Goal: Information Seeking & Learning: Find specific fact

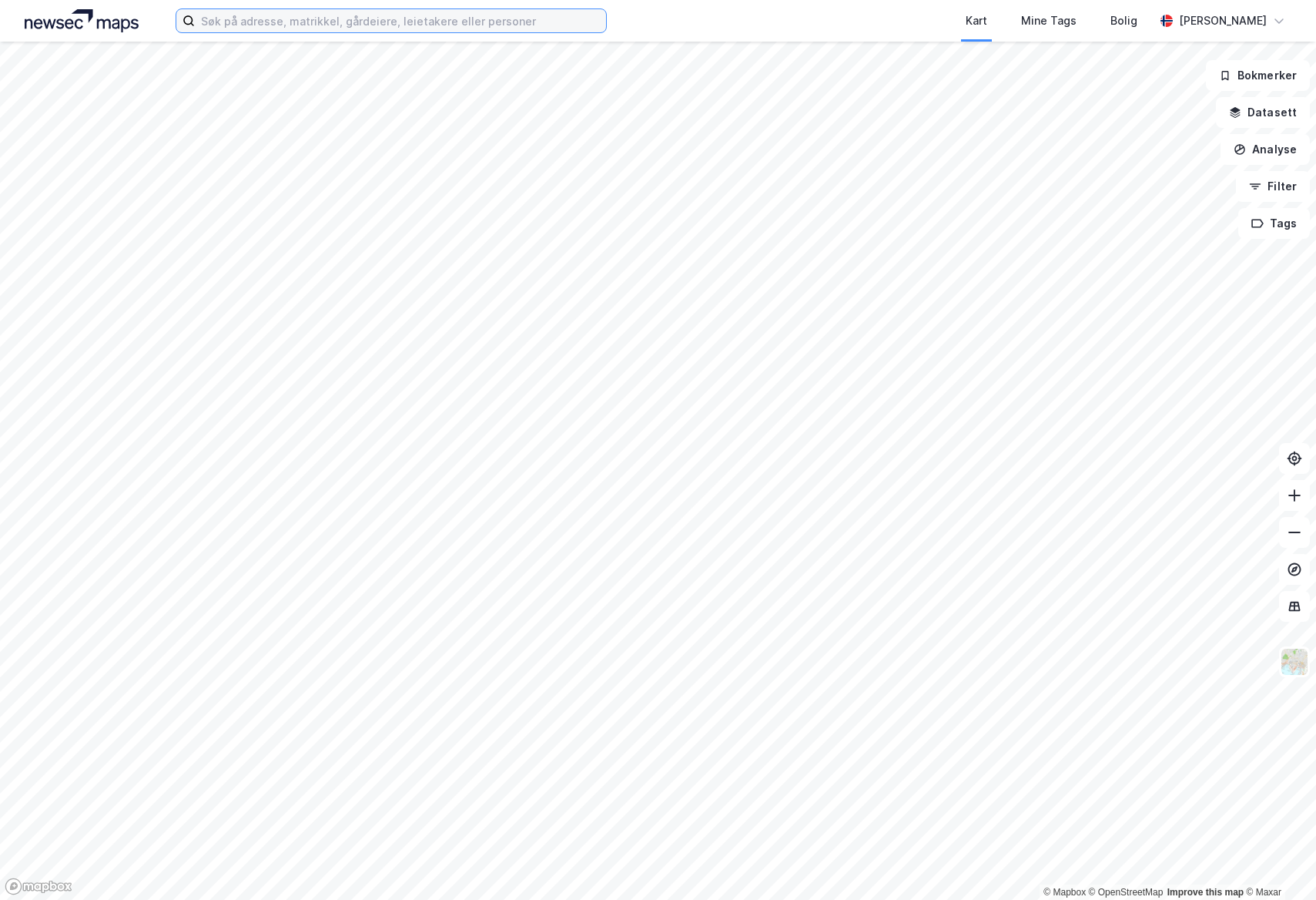
click at [287, 27] on input at bounding box center [400, 20] width 411 height 23
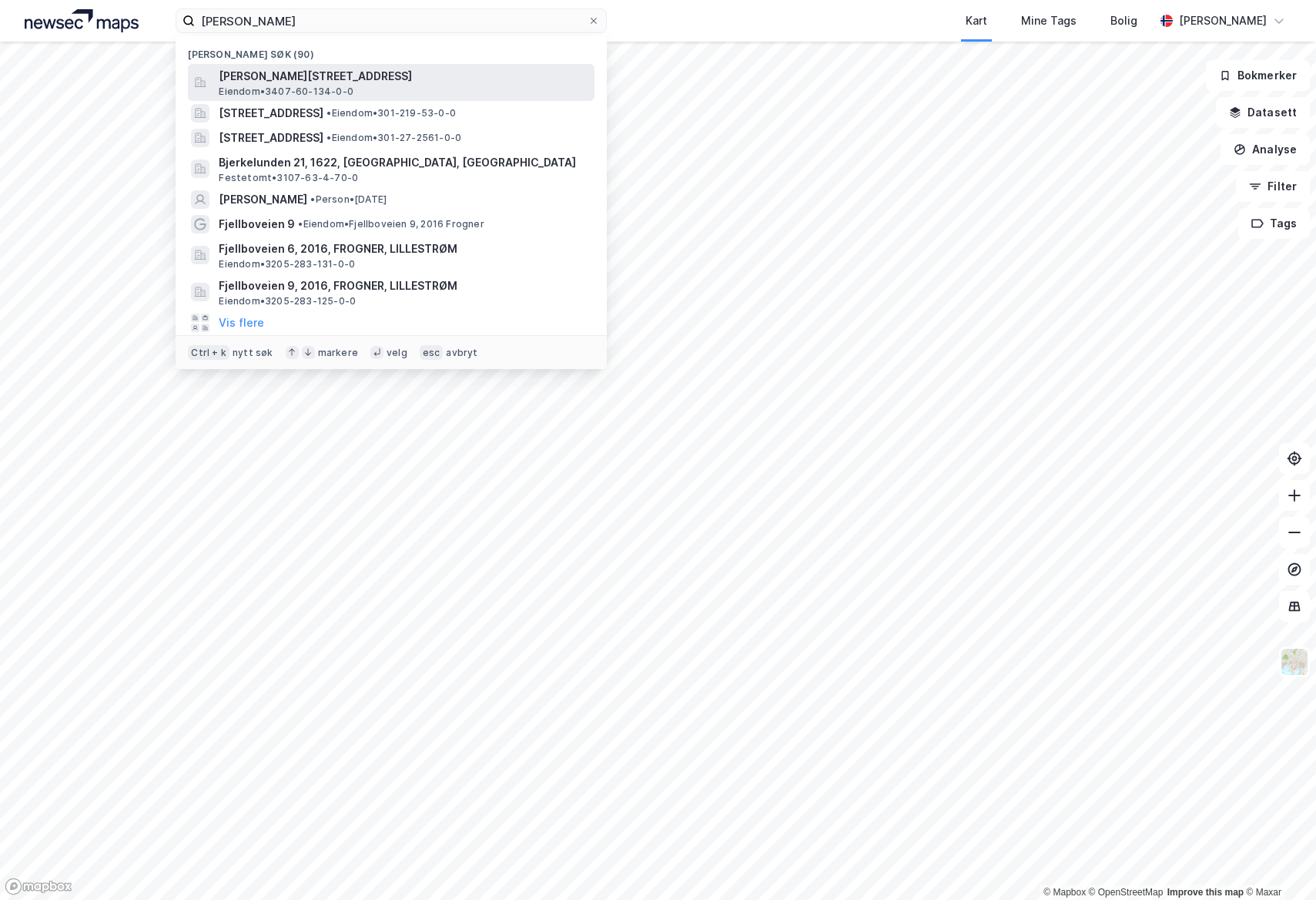
click at [295, 88] on span "Eiendom • 3407-60-134-0-0" at bounding box center [286, 91] width 135 height 12
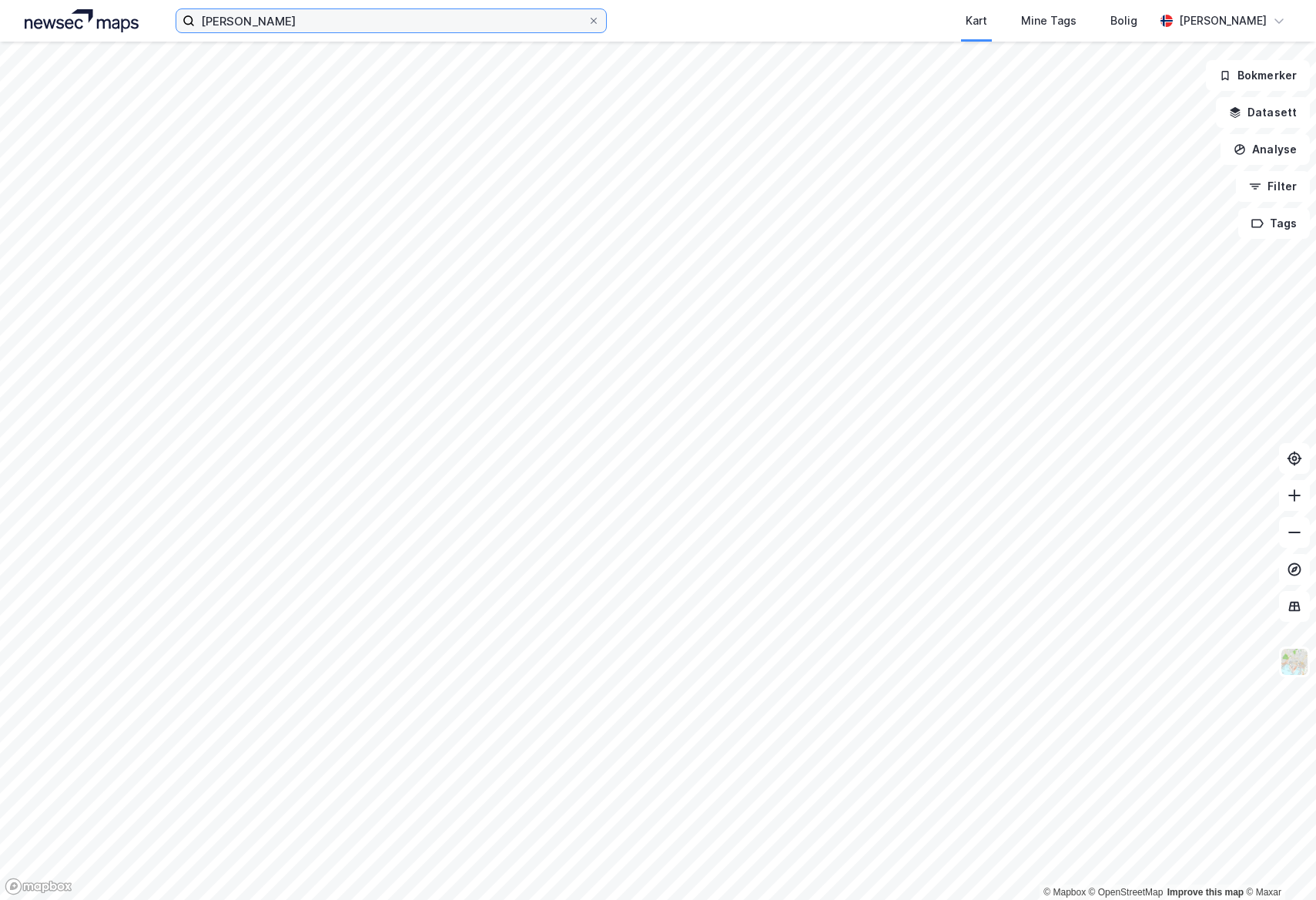
click at [288, 25] on input "[PERSON_NAME]" at bounding box center [391, 20] width 393 height 23
click at [259, 24] on input "[PERSON_NAME]" at bounding box center [391, 20] width 393 height 23
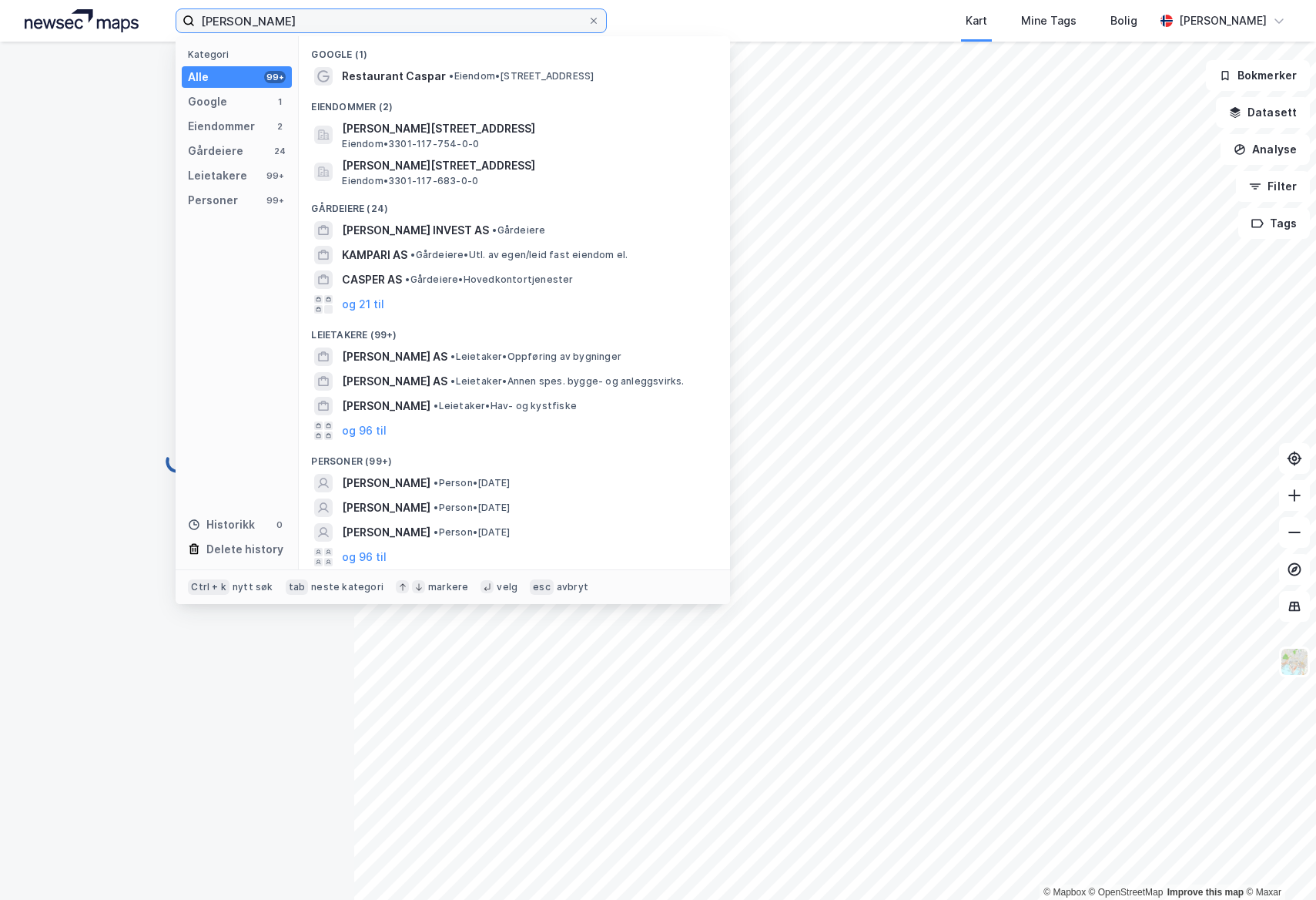
click at [258, 22] on input "[PERSON_NAME]" at bounding box center [391, 20] width 393 height 23
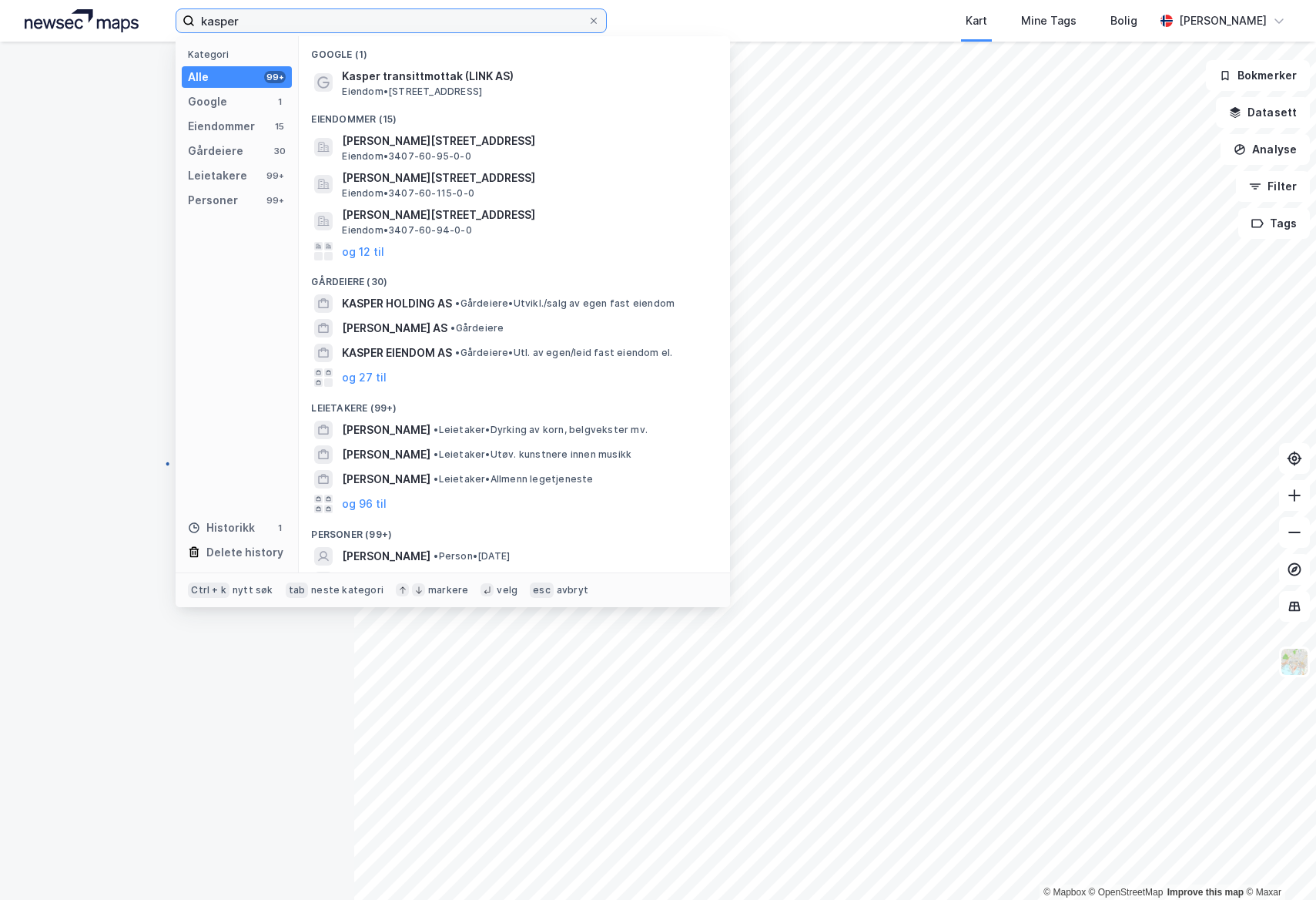
click at [379, 26] on input "kasper" at bounding box center [391, 20] width 393 height 23
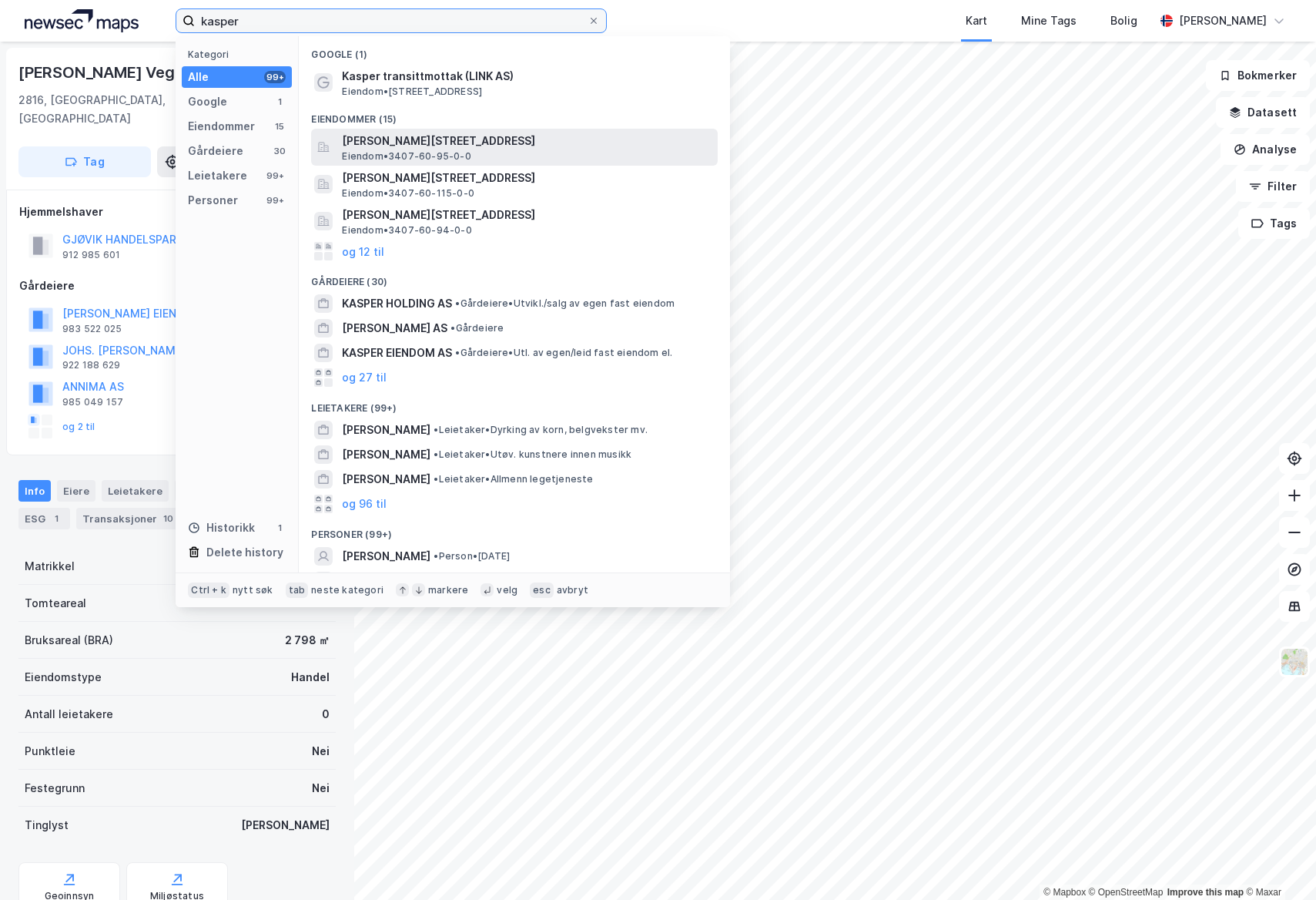
type input "kasper"
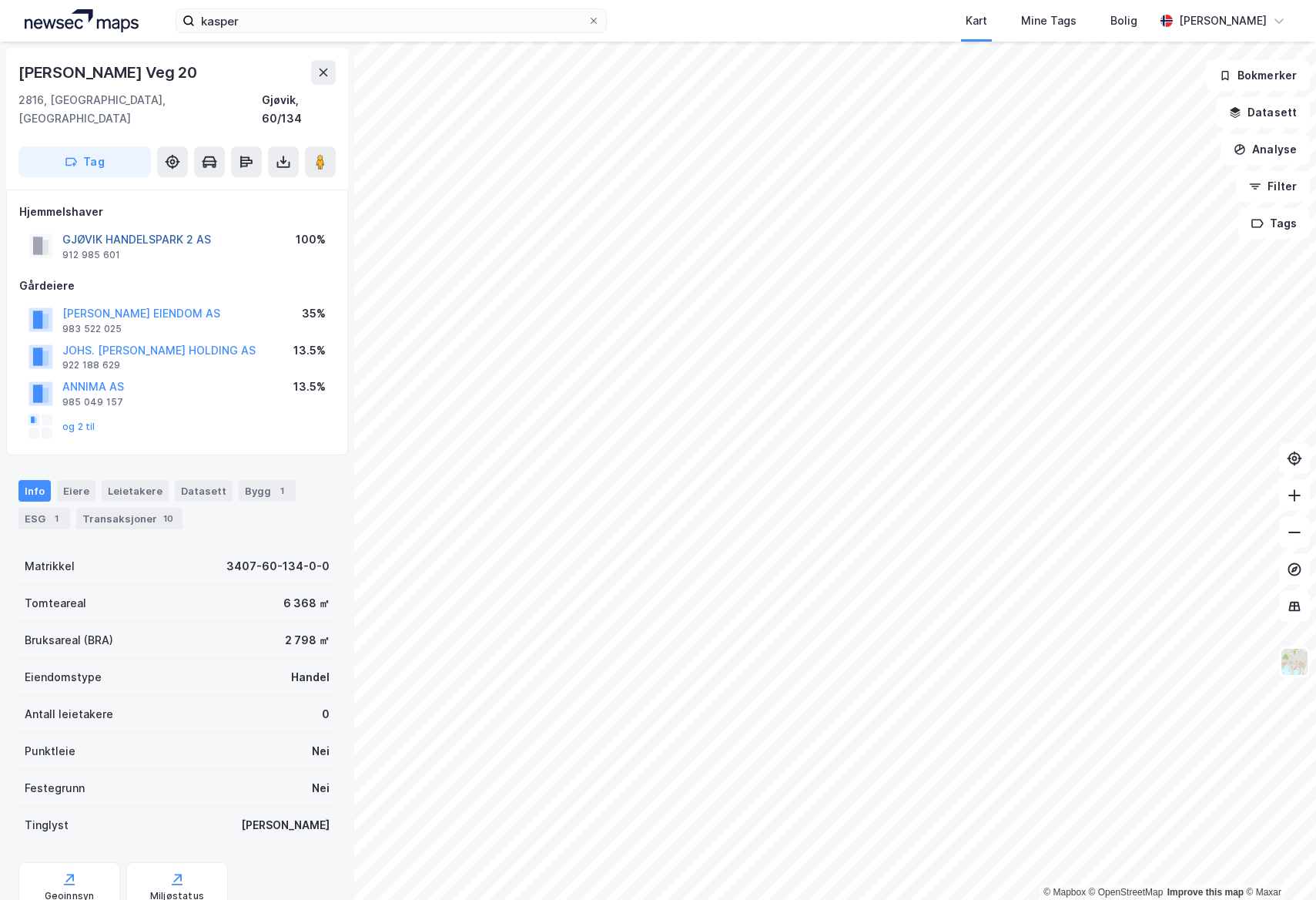
click at [0, 0] on button "GJØVIK HANDELSPARK 2 AS" at bounding box center [0, 0] width 0 height 0
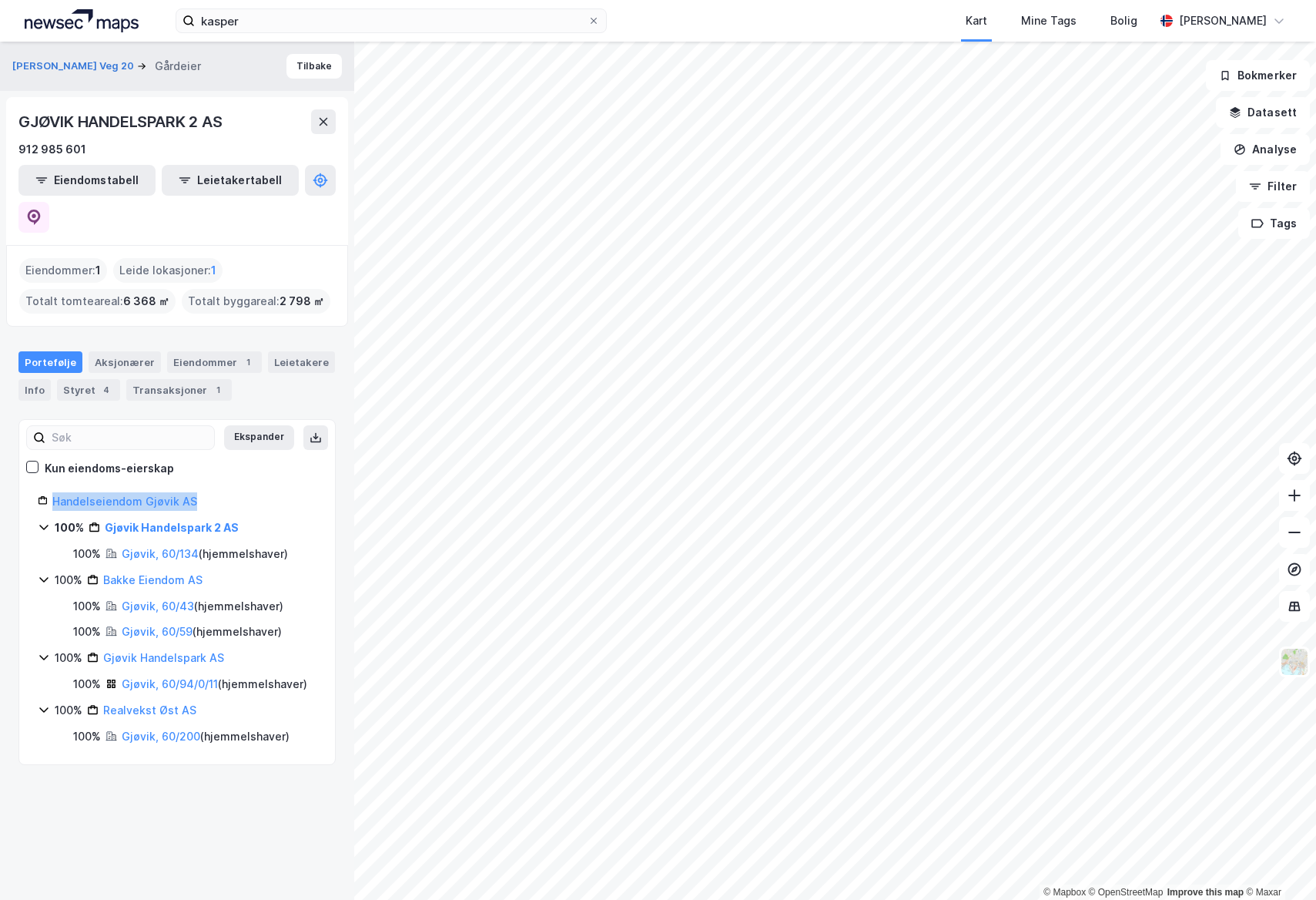
drag, startPoint x: 201, startPoint y: 463, endPoint x: 54, endPoint y: 473, distance: 147.3
click at [54, 492] on div "Handelseiendom Gjøvik AS" at bounding box center [185, 501] width 264 height 19
copy link "Handelseiendom Gjøvik AS"
